Goal: Use online tool/utility: Utilize a website feature to perform a specific function

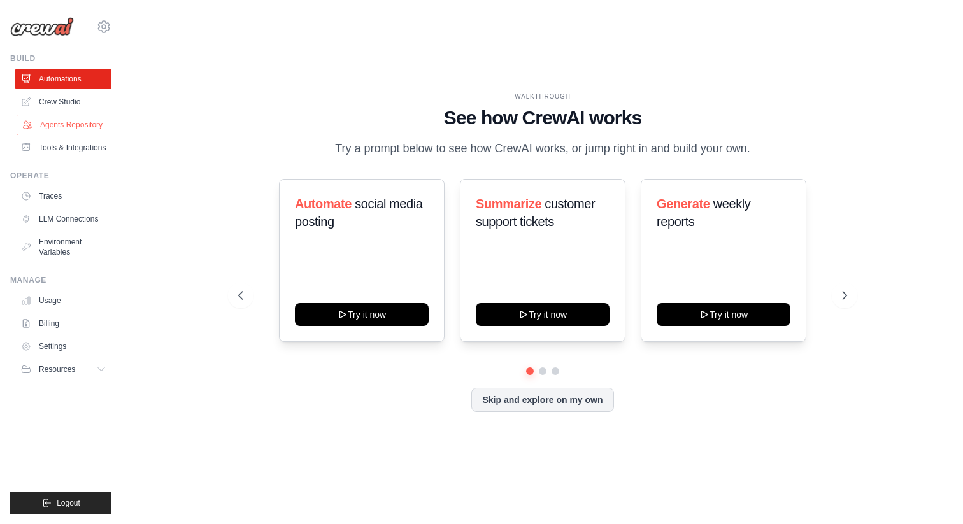
click at [50, 127] on link "Agents Repository" at bounding box center [65, 125] width 96 height 20
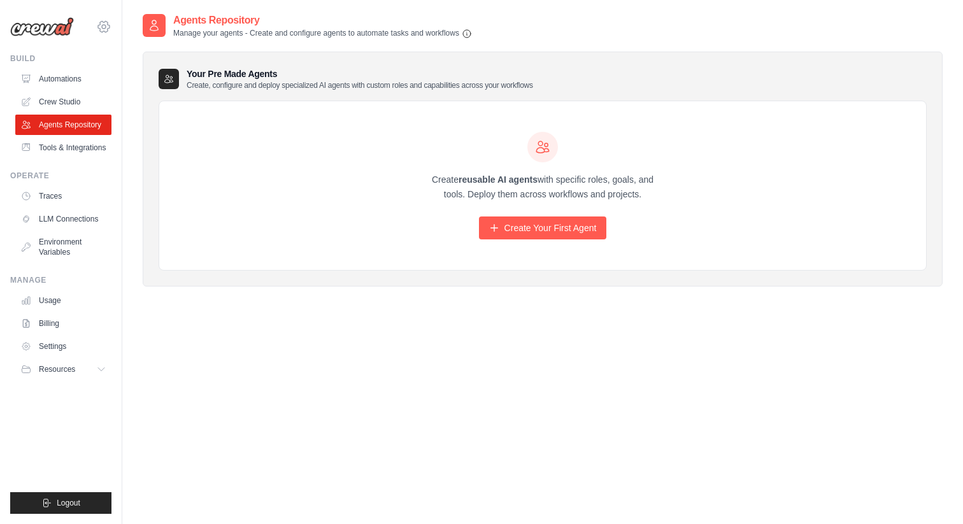
click at [105, 23] on icon at bounding box center [103, 26] width 15 height 15
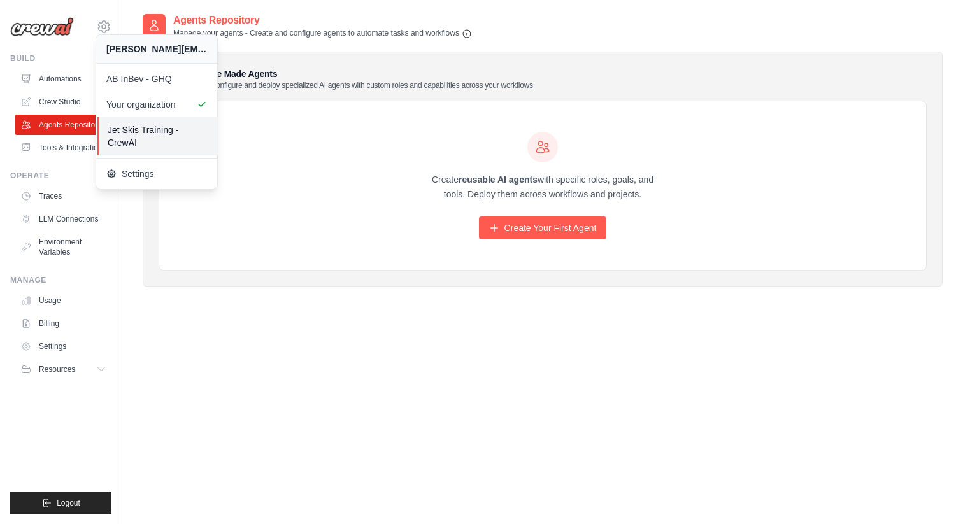
click at [150, 145] on span "Jet Skis Training - CrewAI" at bounding box center [158, 136] width 101 height 25
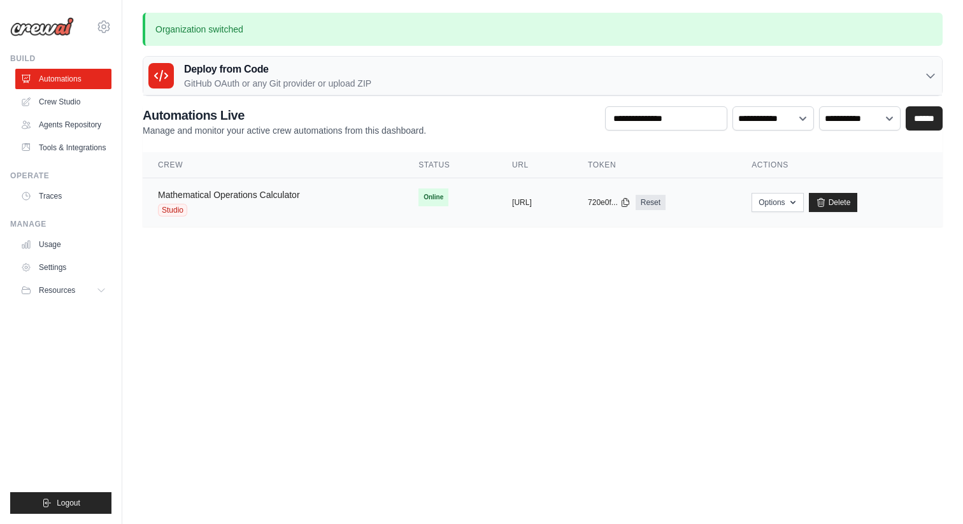
click at [232, 197] on link "Mathematical Operations Calculator" at bounding box center [229, 195] width 142 height 10
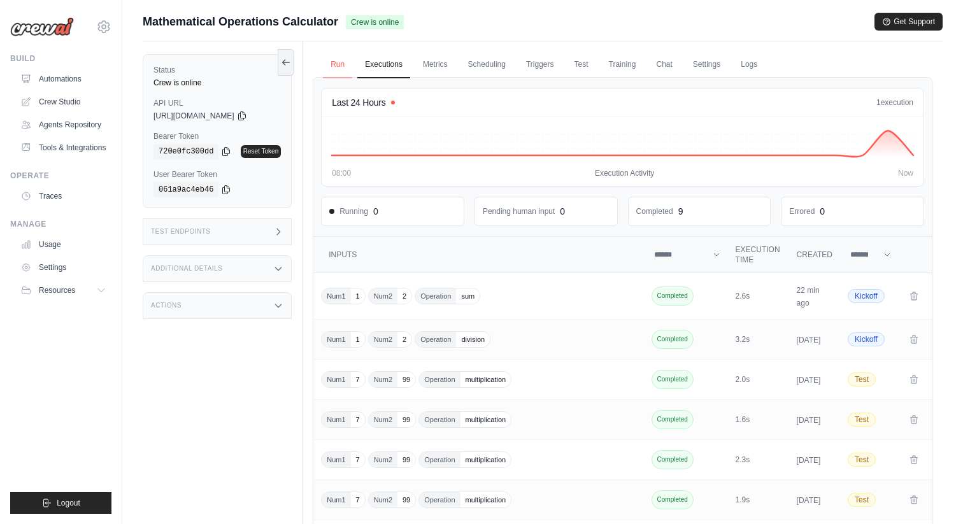
click at [339, 66] on link "Run" at bounding box center [337, 65] width 29 height 27
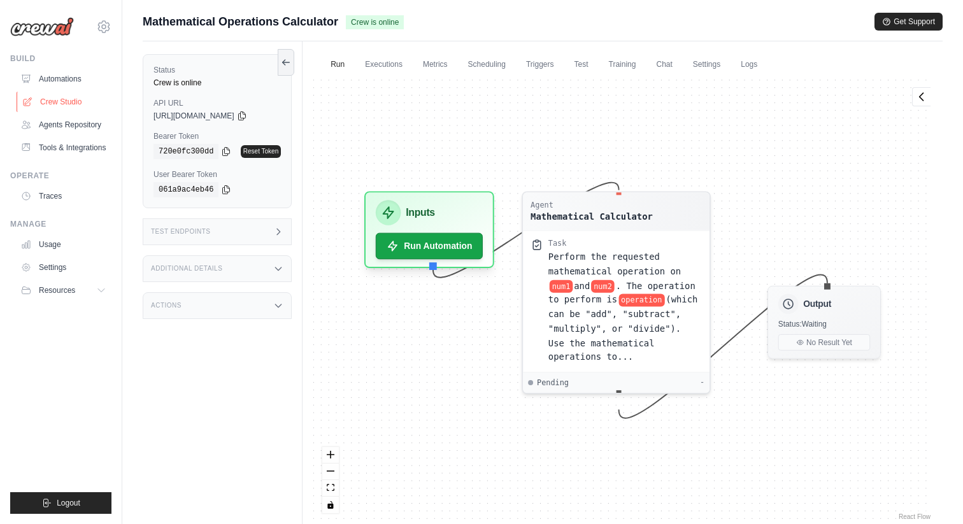
click at [41, 103] on link "Crew Studio" at bounding box center [65, 102] width 96 height 20
